Goal: Transaction & Acquisition: Download file/media

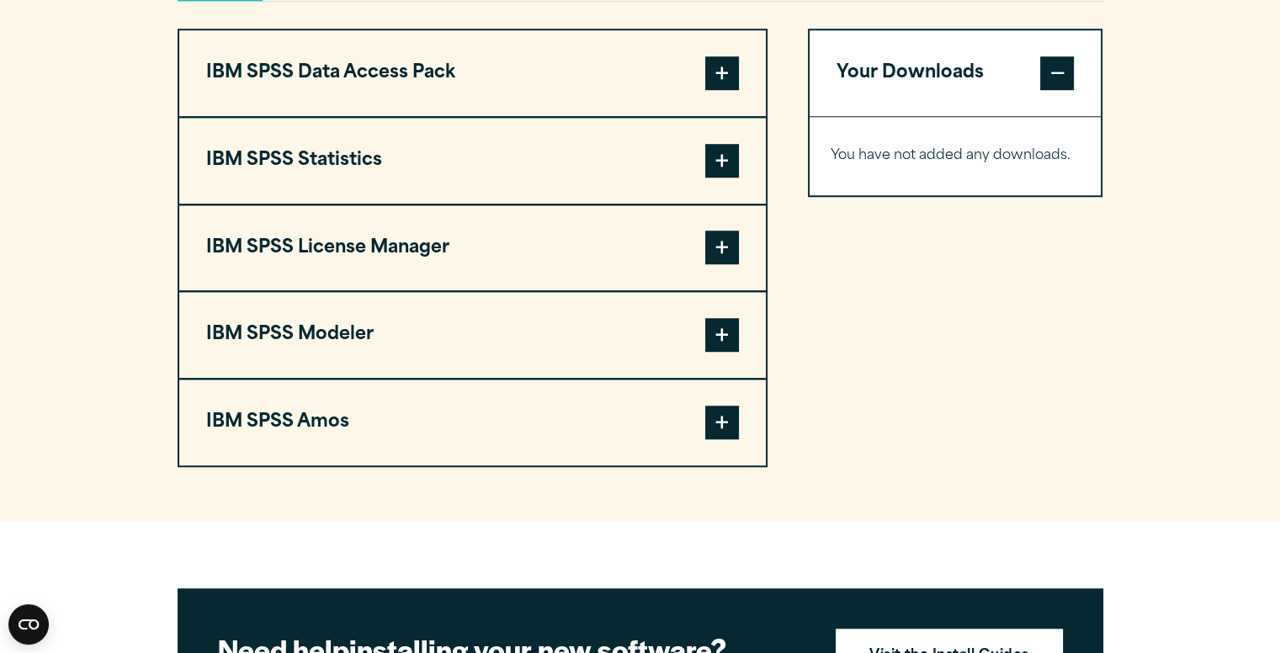
scroll to position [1336, 0]
click at [727, 78] on span at bounding box center [722, 73] width 34 height 34
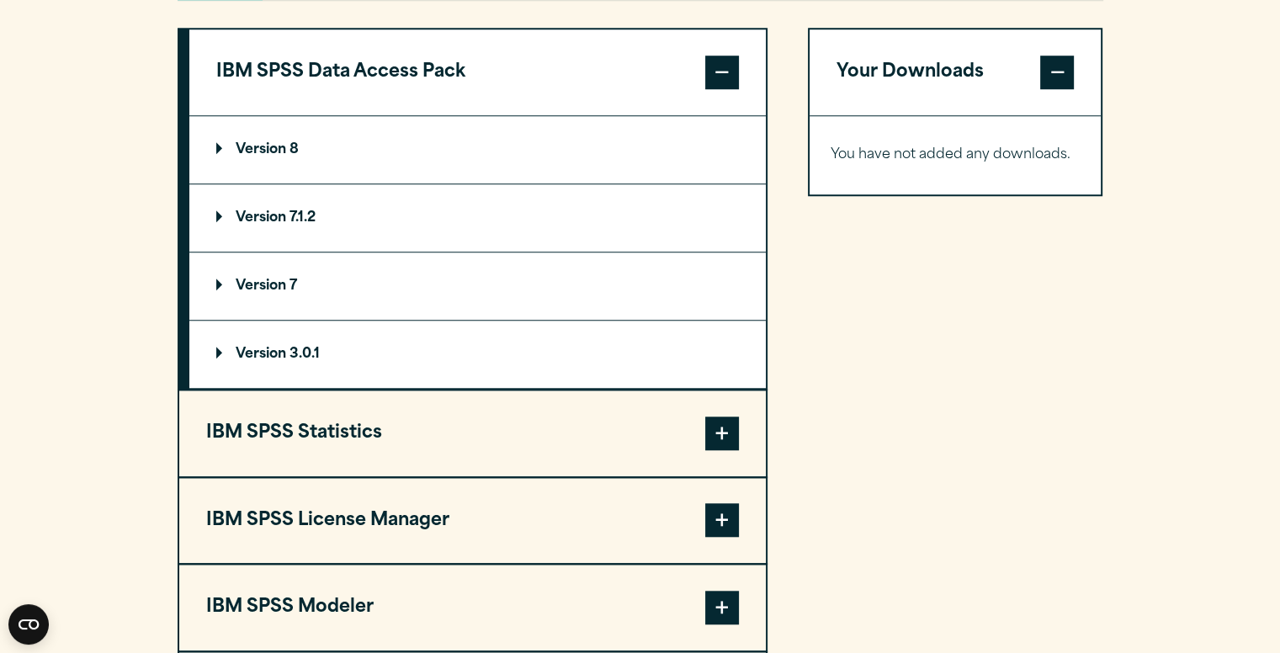
click at [727, 78] on span at bounding box center [722, 73] width 34 height 34
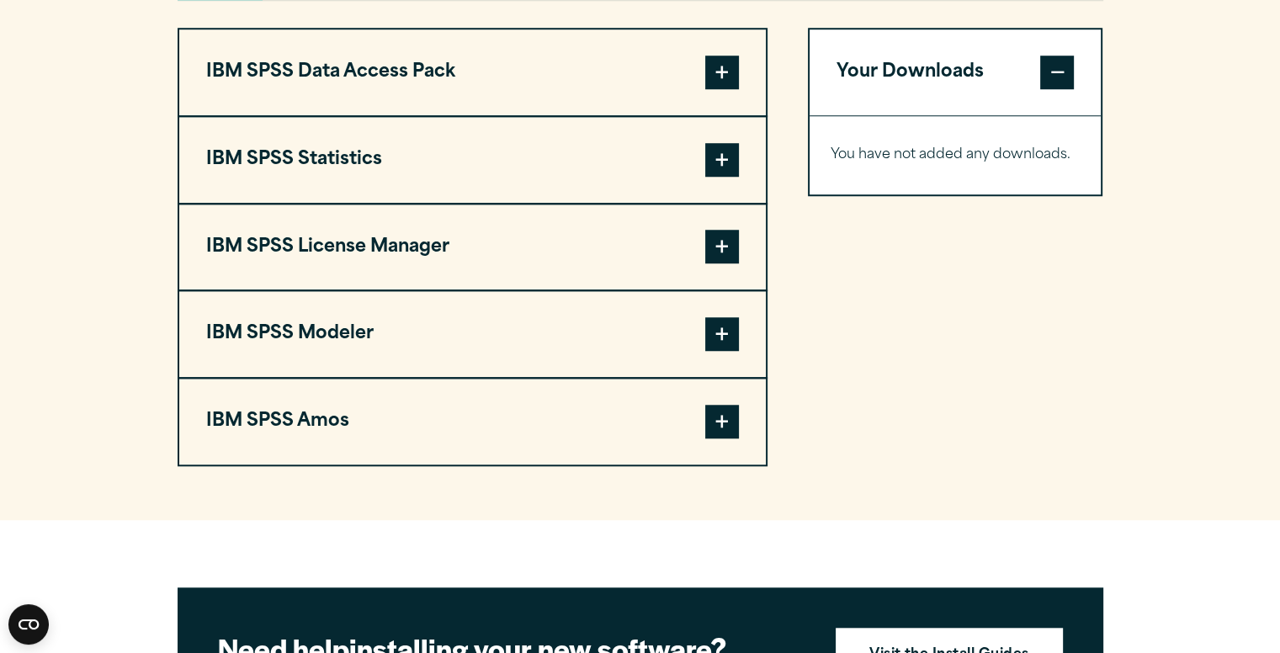
click at [720, 162] on span at bounding box center [722, 160] width 34 height 34
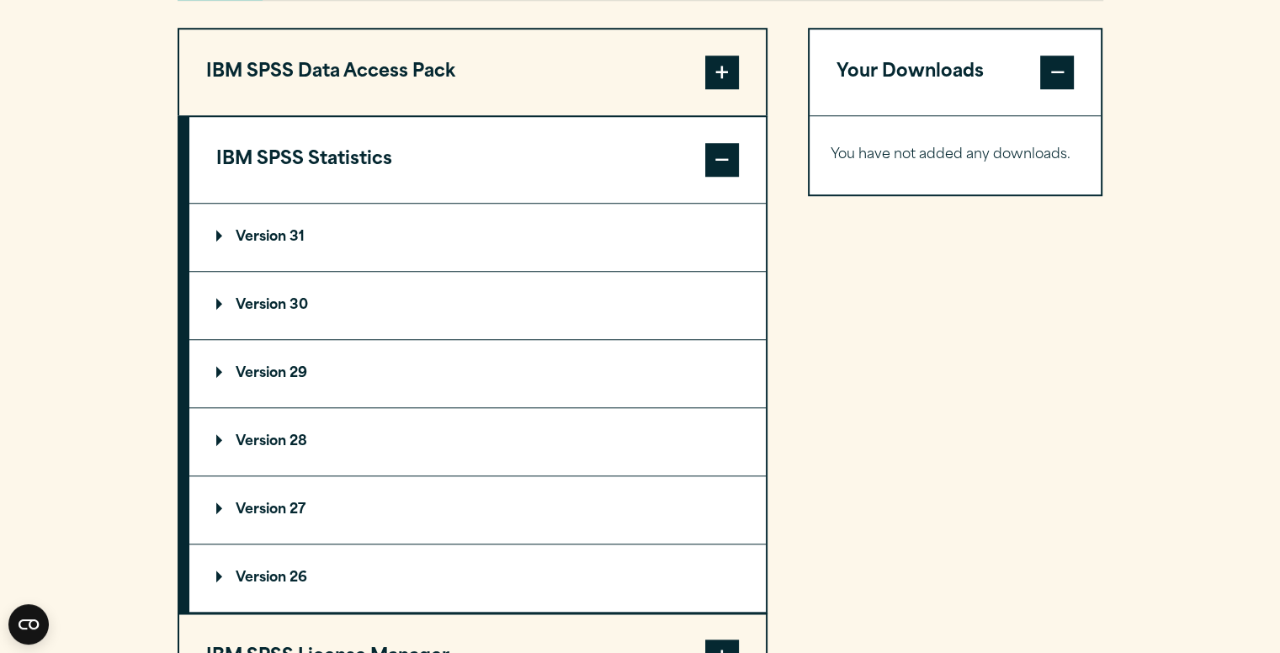
click at [236, 231] on p "Version 31" at bounding box center [260, 237] width 88 height 13
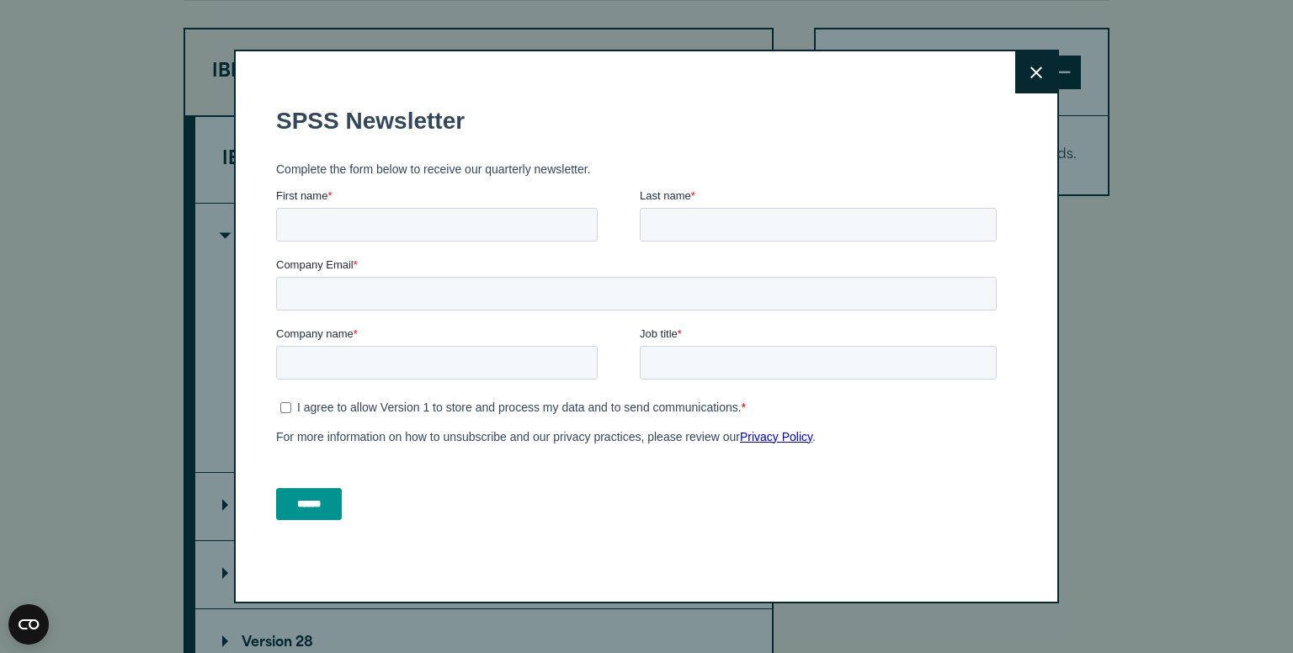
click at [1030, 67] on icon at bounding box center [1036, 73] width 12 height 13
click at [1031, 60] on button "Close" at bounding box center [1036, 72] width 42 height 42
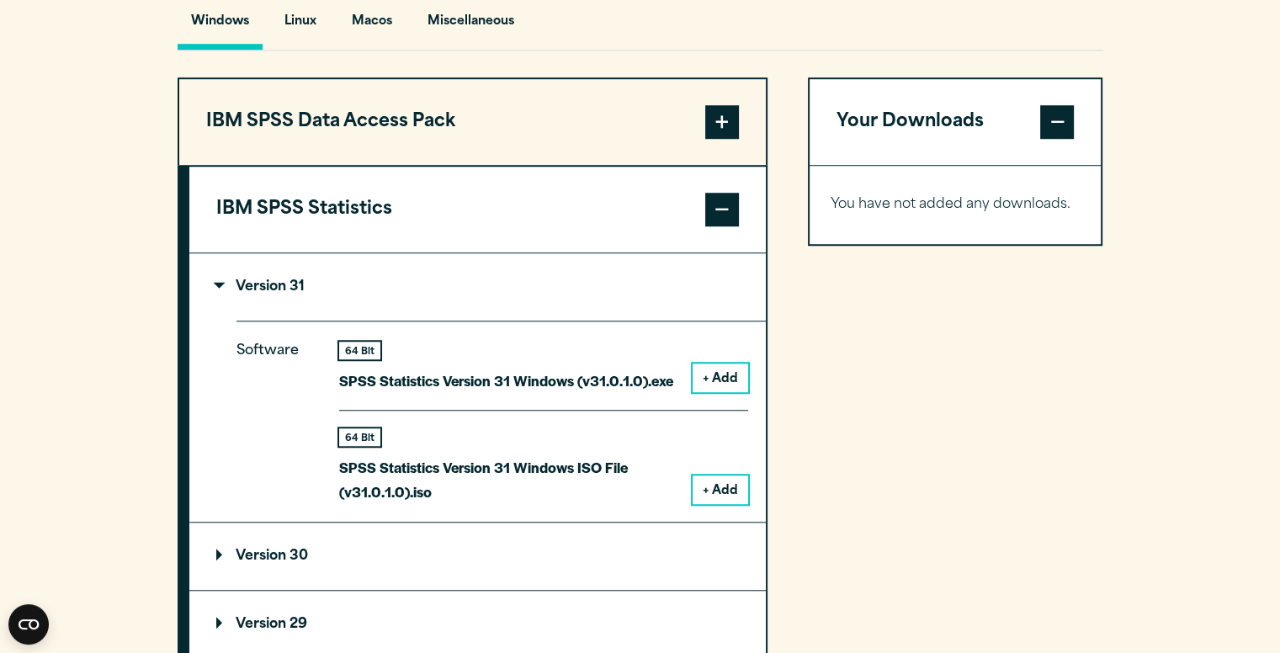
scroll to position [1286, 0]
click at [481, 203] on button "IBM SPSS Statistics" at bounding box center [477, 210] width 577 height 86
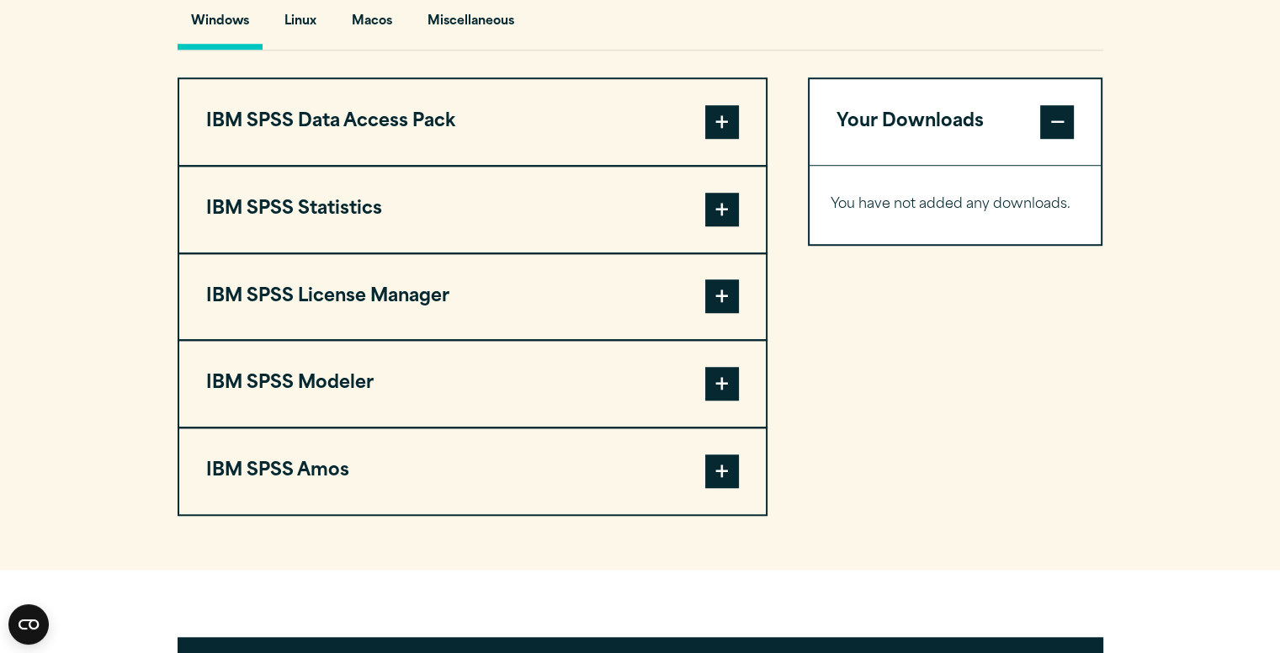
click at [412, 207] on button "IBM SPSS Statistics" at bounding box center [472, 210] width 587 height 86
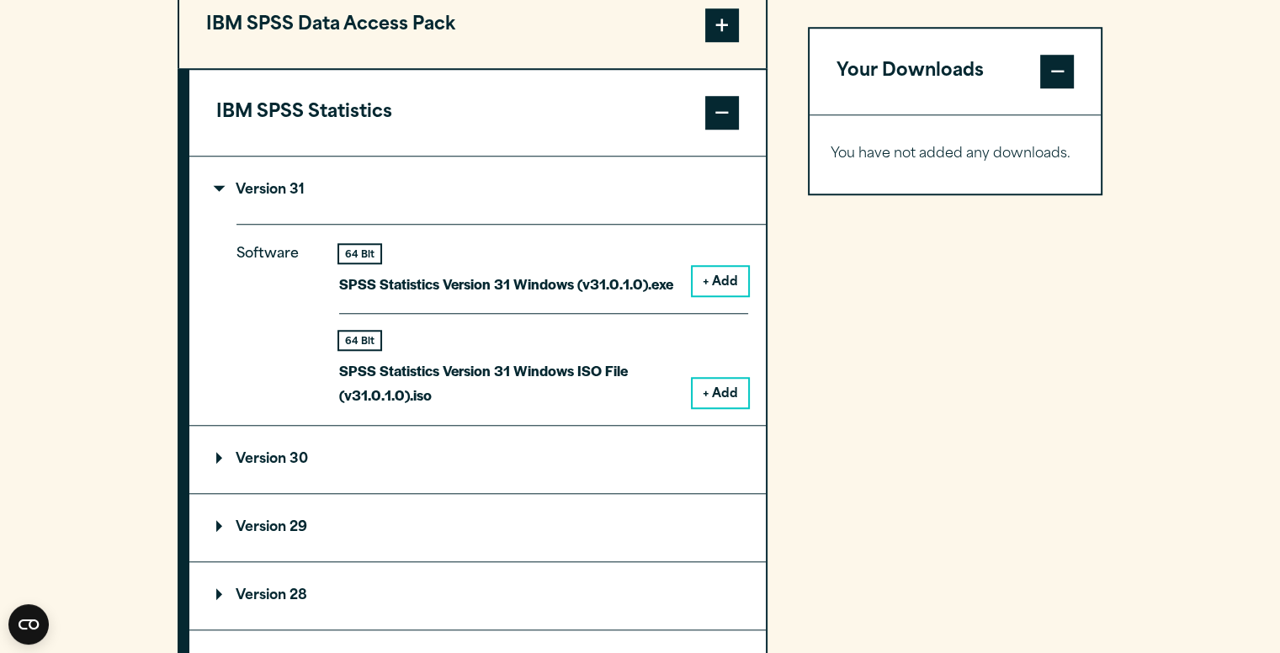
scroll to position [1384, 0]
click at [710, 274] on button "+ Add" at bounding box center [721, 280] width 56 height 29
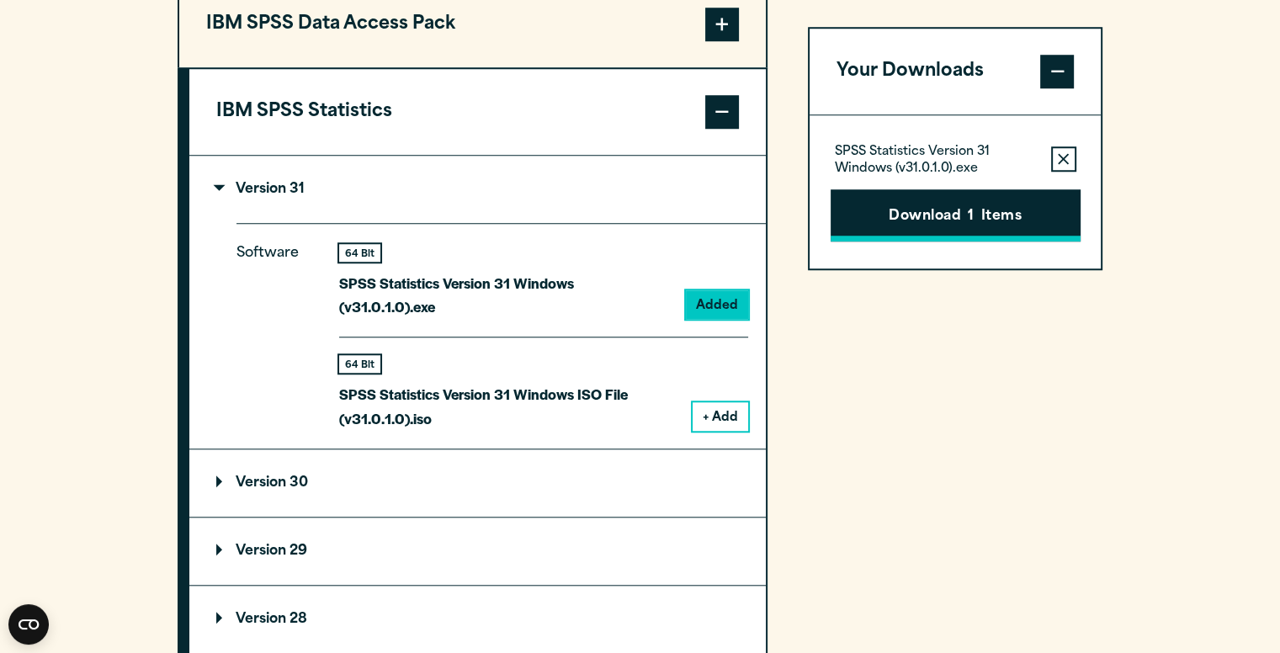
click at [940, 219] on button "Download 1 Items" at bounding box center [956, 215] width 250 height 52
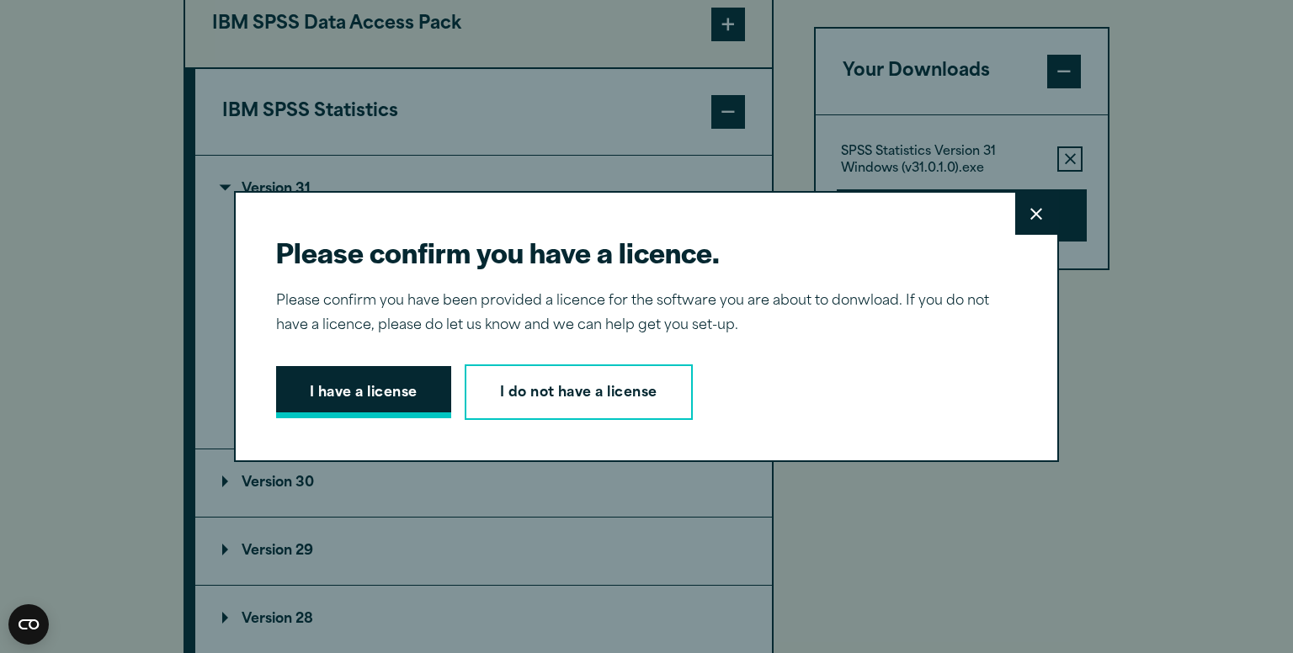
click at [370, 396] on button "I have a license" at bounding box center [363, 392] width 175 height 52
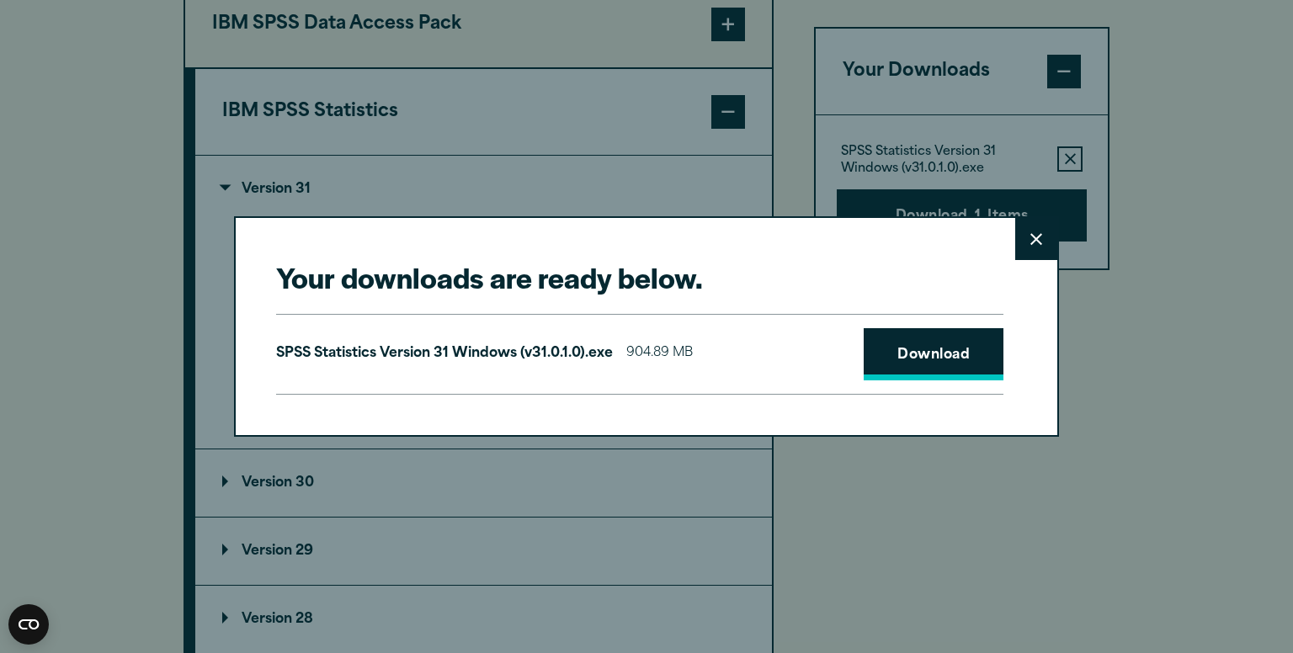
click at [918, 362] on link "Download" at bounding box center [934, 354] width 140 height 52
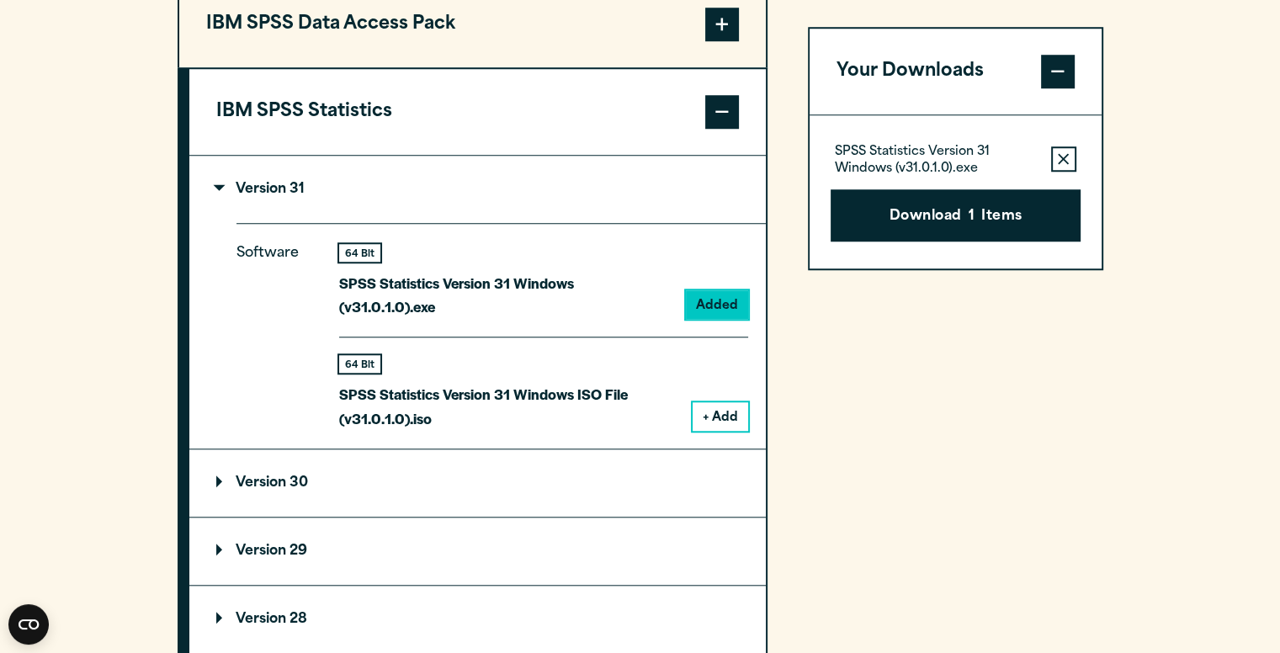
click at [1179, 95] on div "Your downloads are ready below. Close SPSS Statistics Version 31 Windows (v31.0…" at bounding box center [640, 326] width 1280 height 653
click at [81, 221] on section "Select your software downloads Use the table below to find and navigate to your…" at bounding box center [640, 387] width 1280 height 1441
click at [79, 259] on section "Select your software downloads Use the table below to find and navigate to your…" at bounding box center [640, 387] width 1280 height 1441
